Goal: Task Accomplishment & Management: Manage account settings

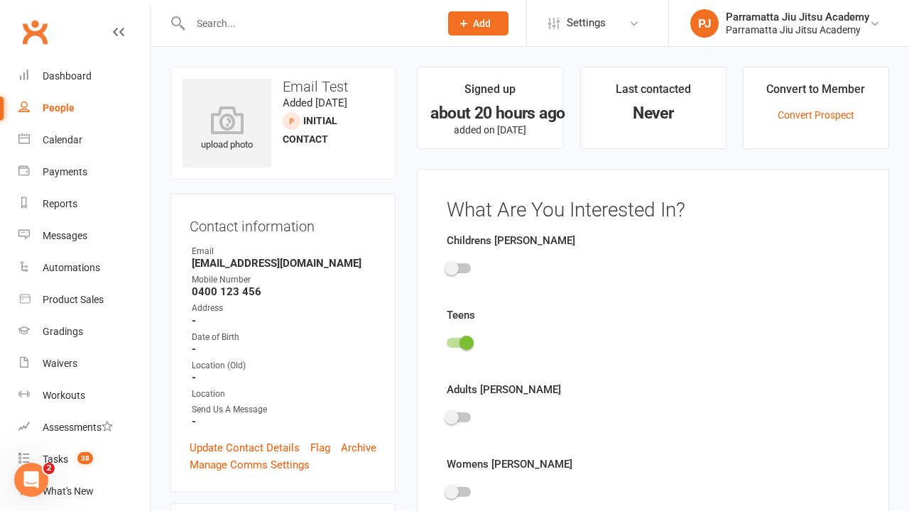
scroll to position [98, 0]
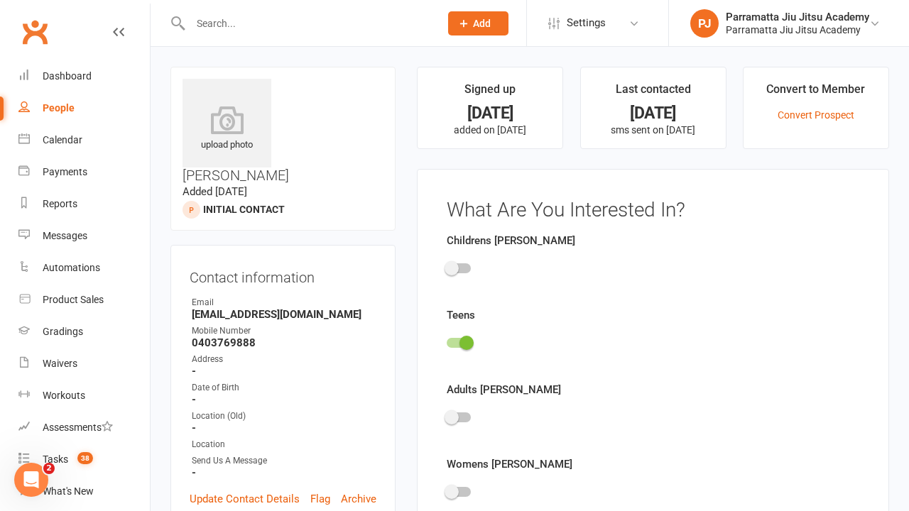
scroll to position [98, 0]
